Goal: Use online tool/utility: Utilize a website feature to perform a specific function

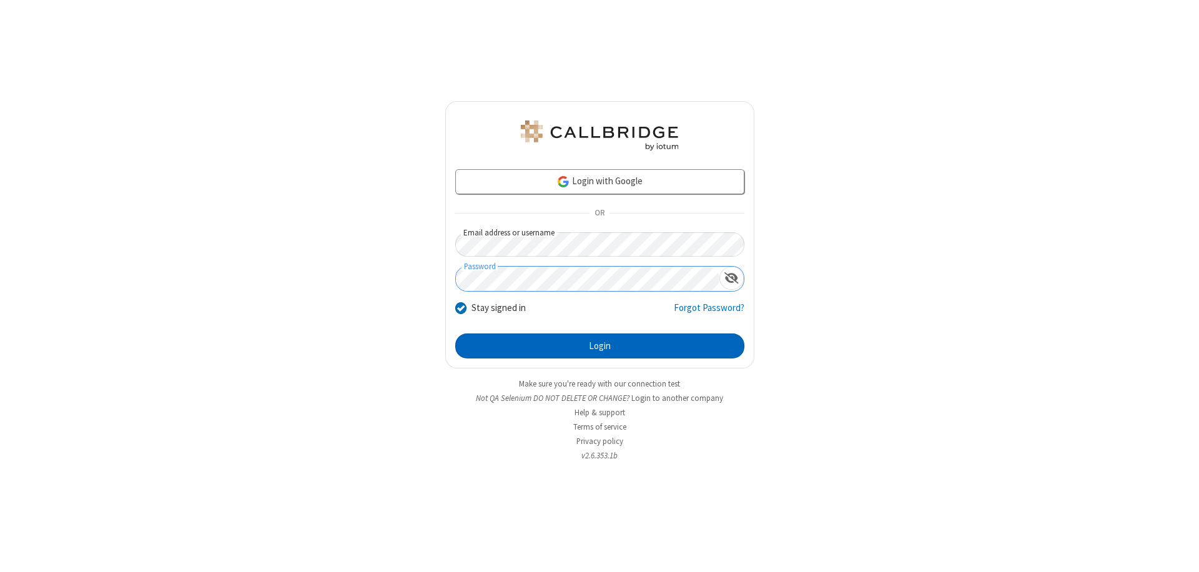
click at [599, 346] on button "Login" at bounding box center [599, 345] width 289 height 25
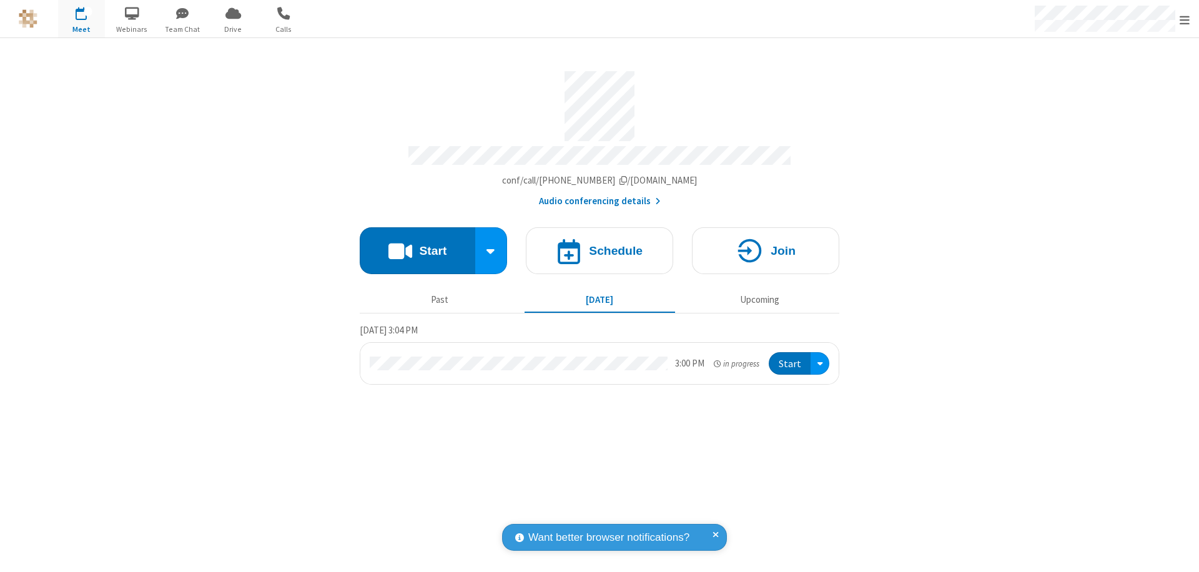
click at [417, 245] on button "Start" at bounding box center [417, 250] width 115 height 47
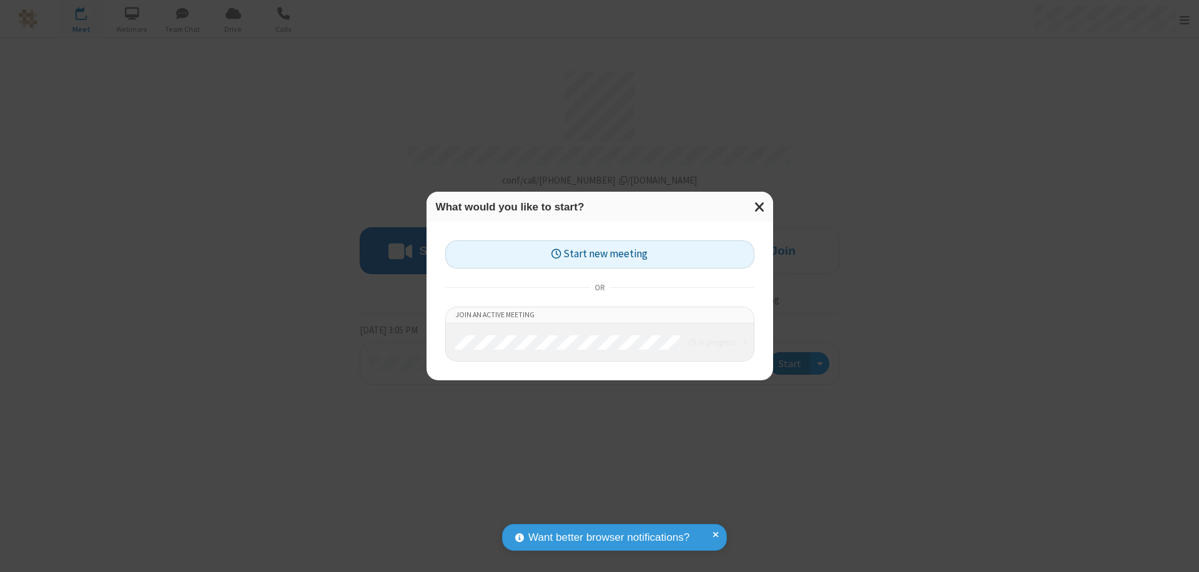
click at [599, 254] on button "Start new meeting" at bounding box center [599, 254] width 309 height 28
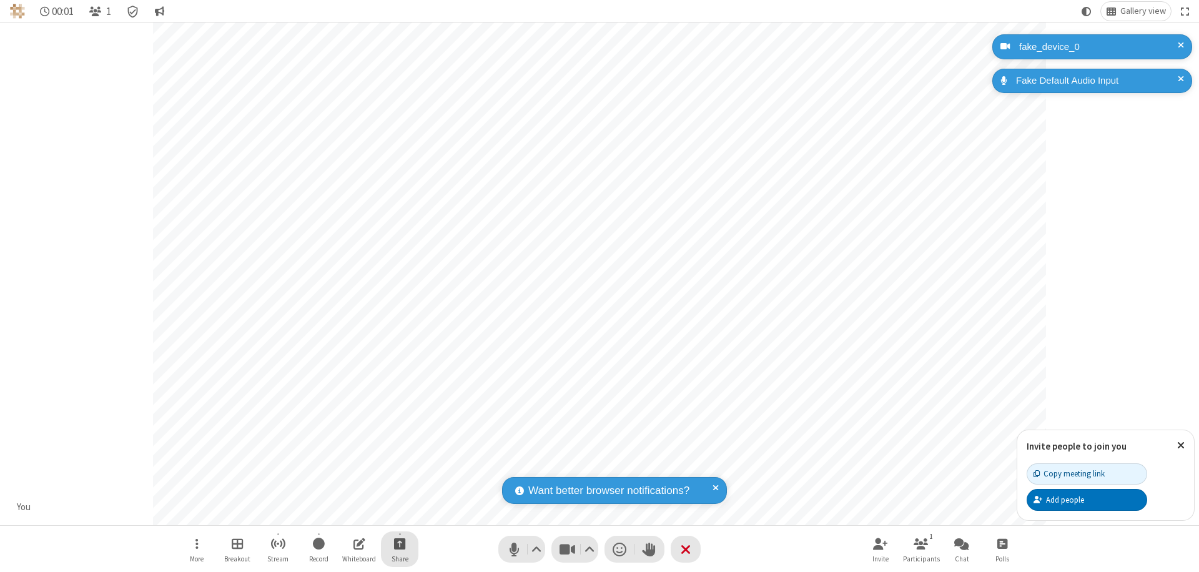
click at [400, 543] on span "Start sharing" at bounding box center [400, 544] width 12 height 16
click at [399, 467] on span "Share additional camera" at bounding box center [407, 469] width 92 height 11
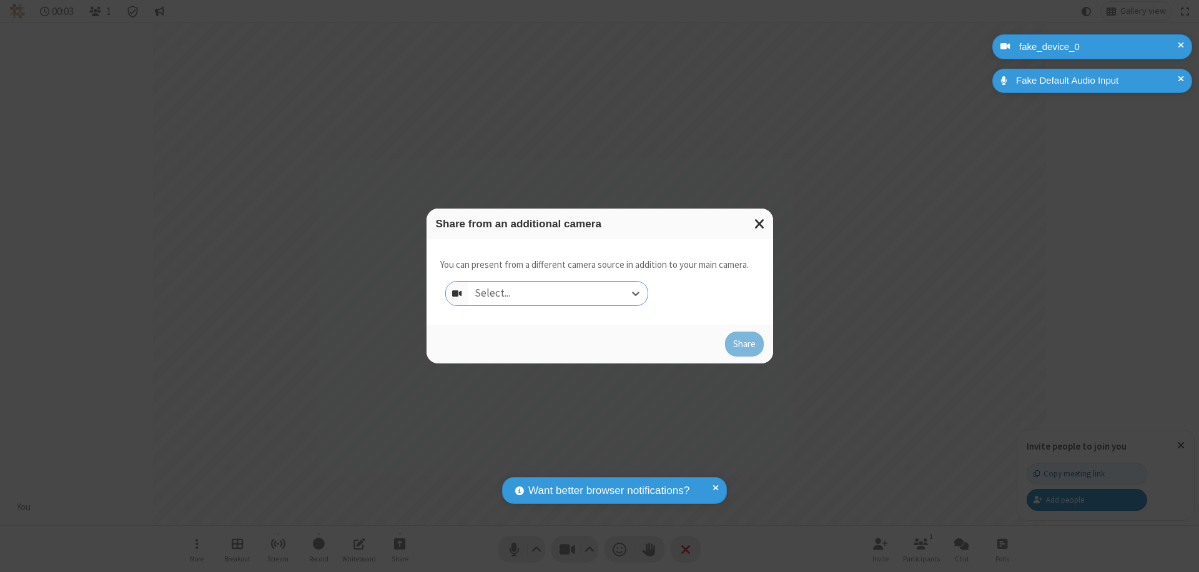
click at [558, 293] on div "Select..." at bounding box center [557, 294] width 179 height 24
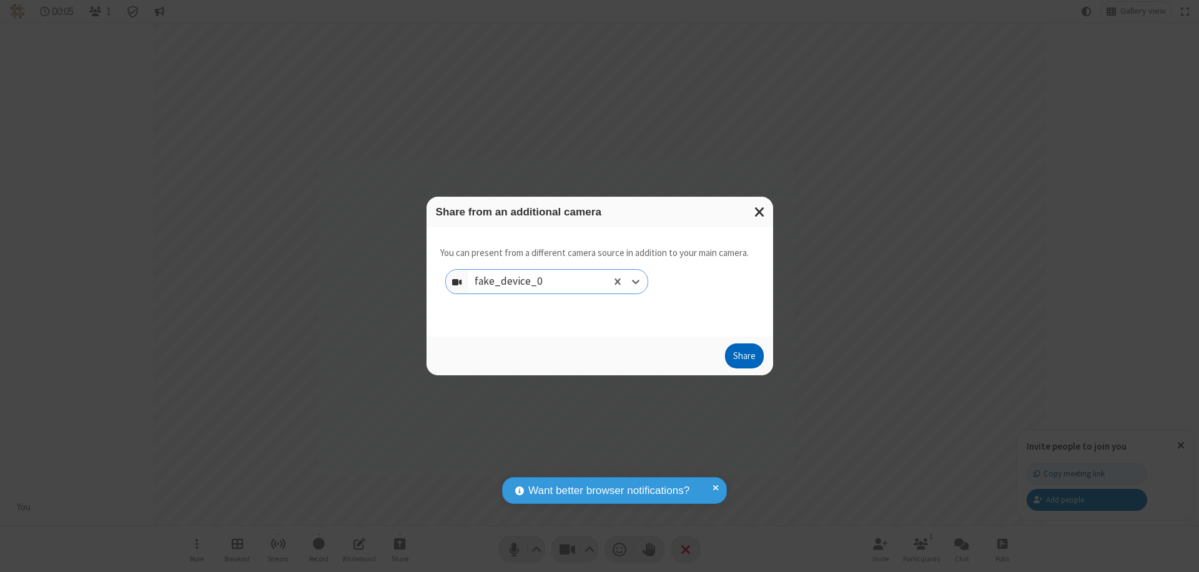
click at [744, 358] on button "Share" at bounding box center [744, 355] width 39 height 25
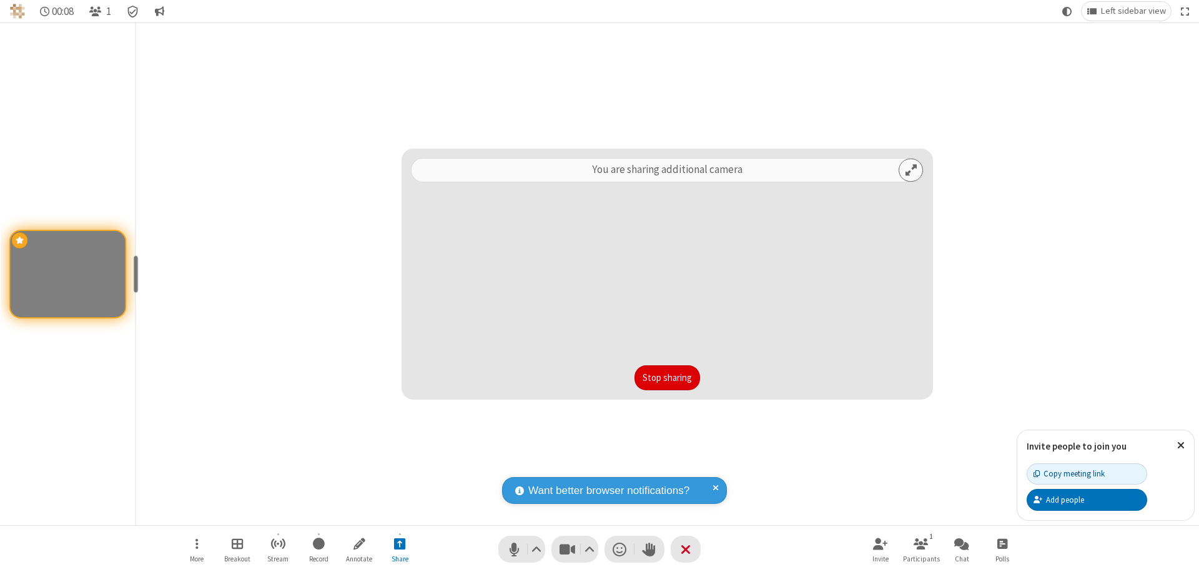
click at [667, 378] on button "Stop sharing" at bounding box center [667, 377] width 66 height 25
click at [400, 543] on span "Stop sharing additional camera" at bounding box center [400, 544] width 12 height 16
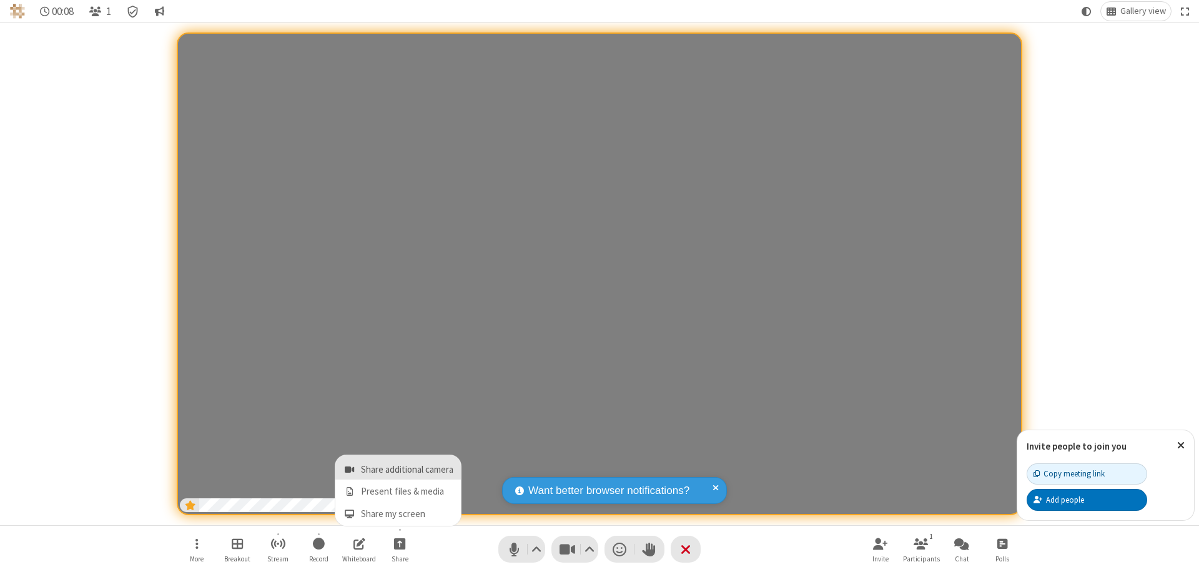
click at [399, 467] on span "Share additional camera" at bounding box center [407, 469] width 92 height 11
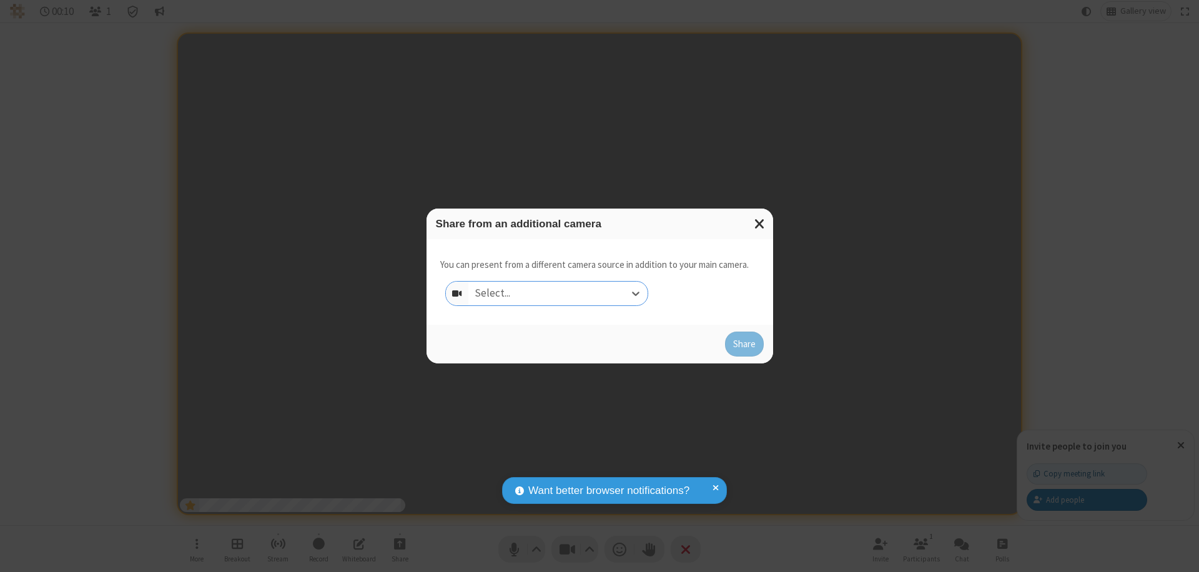
click at [558, 293] on div "Select..." at bounding box center [557, 294] width 179 height 24
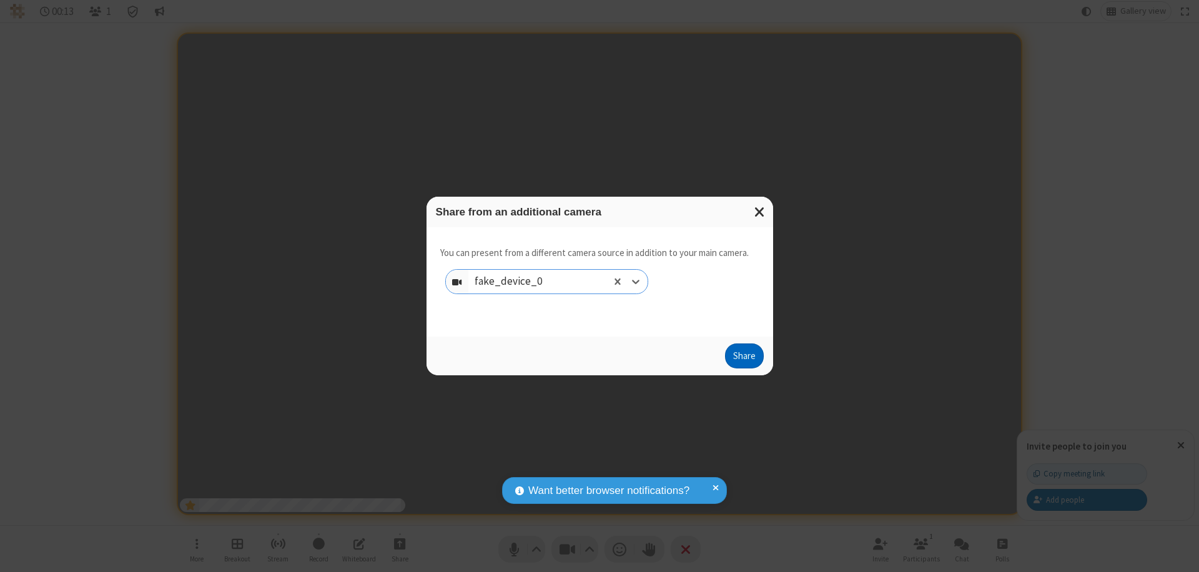
click at [744, 358] on button "Share" at bounding box center [744, 355] width 39 height 25
